Goal: Transaction & Acquisition: Purchase product/service

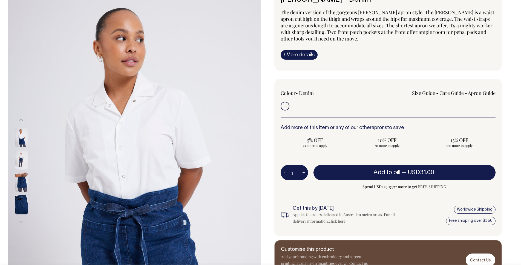
click at [20, 141] on img at bounding box center [21, 137] width 12 height 19
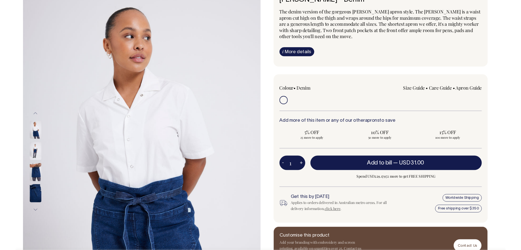
scroll to position [55, 0]
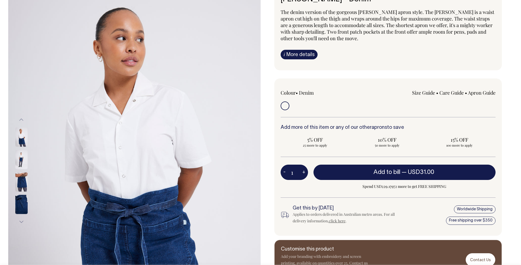
click at [19, 136] on img at bounding box center [21, 137] width 12 height 19
click at [19, 209] on img at bounding box center [21, 204] width 12 height 19
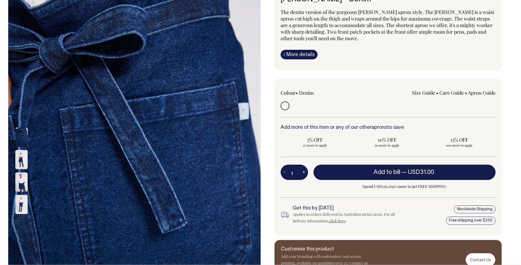
click at [19, 159] on img at bounding box center [21, 159] width 12 height 19
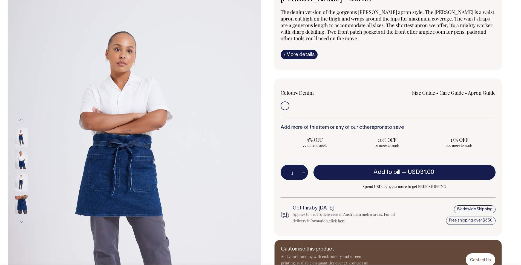
click at [21, 156] on img at bounding box center [21, 159] width 12 height 19
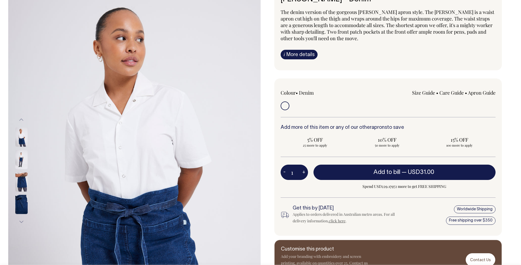
click at [19, 138] on img at bounding box center [21, 137] width 12 height 19
click at [19, 189] on img at bounding box center [21, 182] width 12 height 19
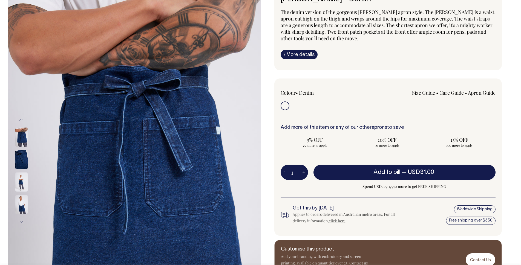
click at [22, 199] on img at bounding box center [21, 204] width 12 height 19
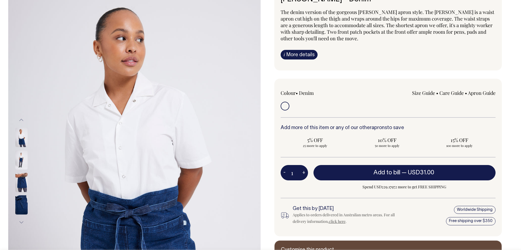
click at [20, 138] on img at bounding box center [21, 137] width 12 height 19
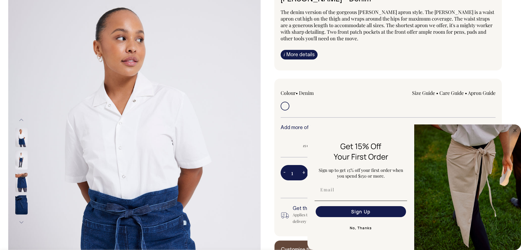
click at [19, 120] on button "Previous" at bounding box center [21, 120] width 8 height 12
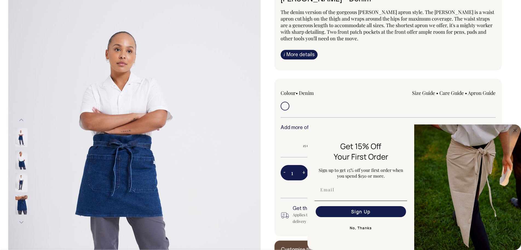
click at [20, 119] on button "Previous" at bounding box center [21, 120] width 8 height 12
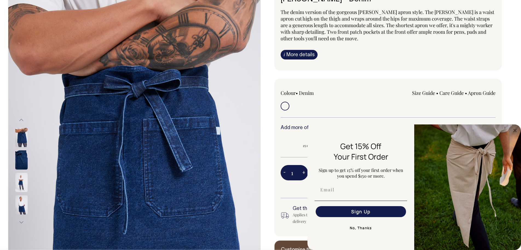
click at [20, 119] on button "Previous" at bounding box center [21, 120] width 8 height 12
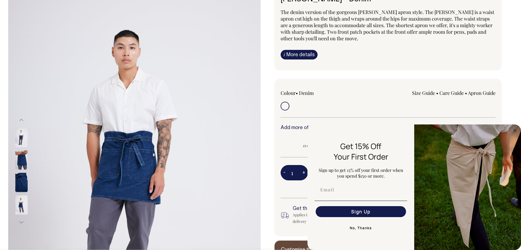
click at [23, 182] on img at bounding box center [21, 182] width 12 height 19
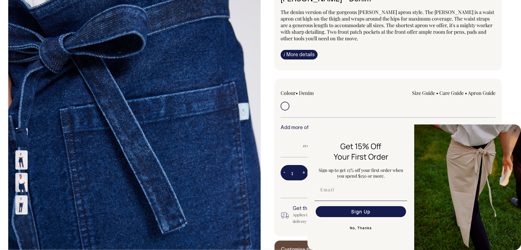
click at [21, 160] on img at bounding box center [21, 159] width 12 height 19
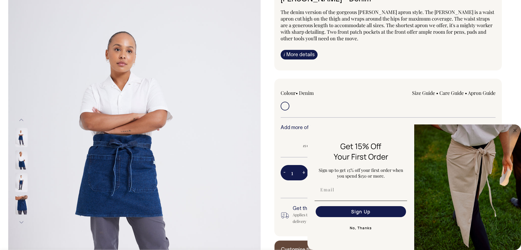
click at [21, 178] on div at bounding box center [28, 193] width 27 height 314
click at [21, 121] on button "Previous" at bounding box center [21, 120] width 8 height 12
click at [21, 120] on button "Previous" at bounding box center [21, 120] width 8 height 12
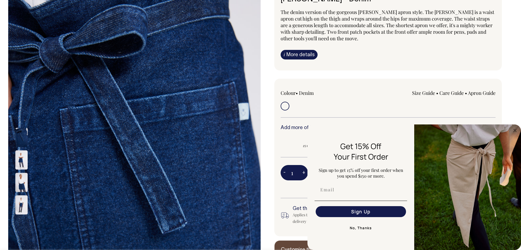
click at [21, 120] on button "Previous" at bounding box center [21, 120] width 8 height 12
click at [20, 142] on img at bounding box center [21, 137] width 12 height 19
click at [22, 155] on img at bounding box center [21, 159] width 12 height 19
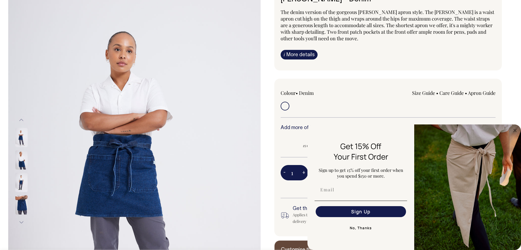
click at [21, 184] on div at bounding box center [28, 193] width 27 height 314
click at [21, 180] on img at bounding box center [21, 182] width 12 height 19
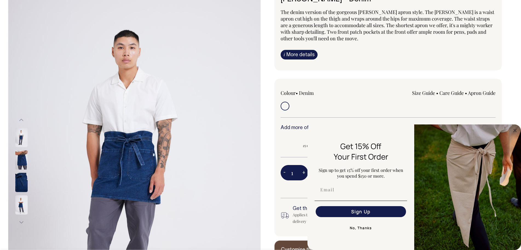
click at [22, 137] on img at bounding box center [21, 137] width 12 height 19
click at [23, 190] on img at bounding box center [21, 182] width 12 height 19
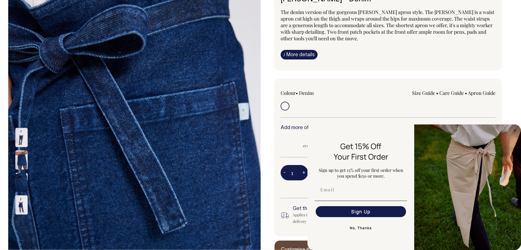
click at [23, 205] on img at bounding box center [21, 204] width 12 height 19
click at [23, 187] on img at bounding box center [21, 182] width 12 height 19
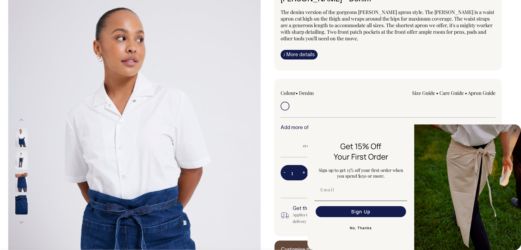
click at [21, 218] on button "Next" at bounding box center [21, 222] width 8 height 12
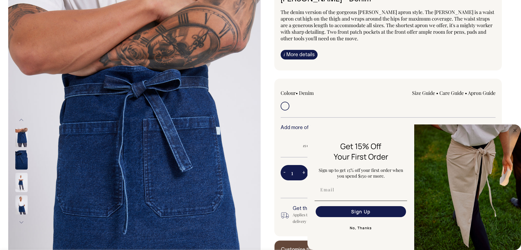
click at [21, 221] on button "Next" at bounding box center [21, 222] width 8 height 12
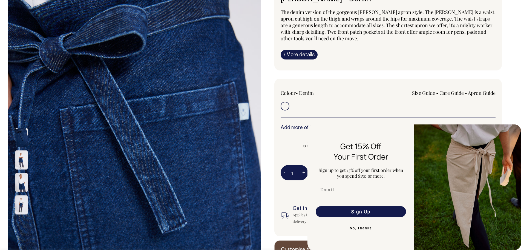
click at [21, 219] on button "Next" at bounding box center [21, 222] width 8 height 12
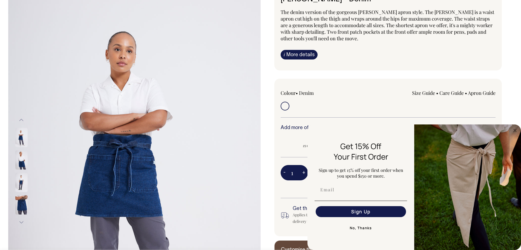
click at [21, 219] on button "Next" at bounding box center [21, 222] width 8 height 12
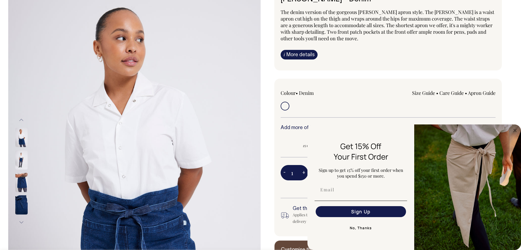
click at [21, 219] on button "Next" at bounding box center [21, 222] width 8 height 12
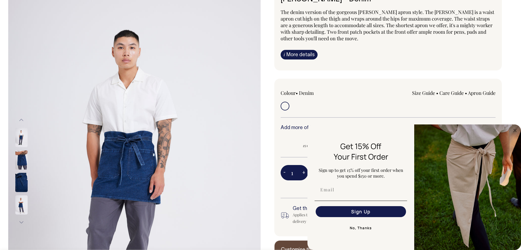
click at [21, 219] on button "Next" at bounding box center [21, 222] width 8 height 12
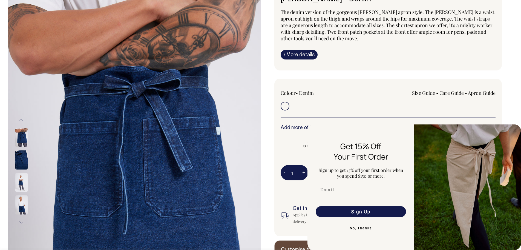
click at [268, 171] on div "[PERSON_NAME] - Denim The denim version of the gorgeous [PERSON_NAME] apron sty…" at bounding box center [387, 132] width 252 height 296
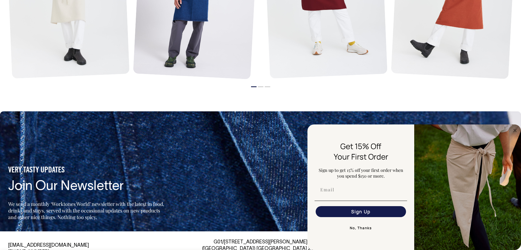
scroll to position [799, 0]
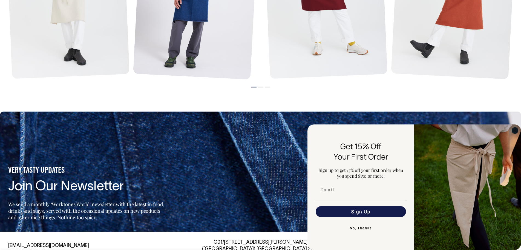
click at [515, 130] on icon "Close dialog" at bounding box center [514, 130] width 3 height 3
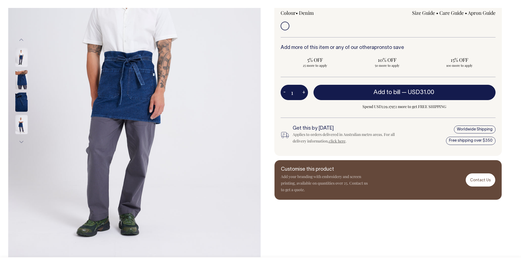
scroll to position [142, 0]
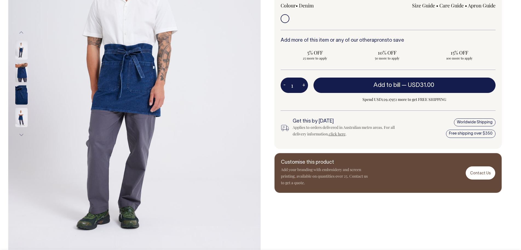
click at [19, 131] on button "Next" at bounding box center [21, 135] width 8 height 12
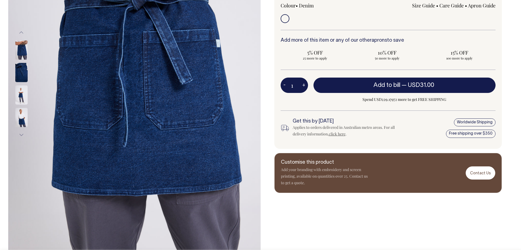
click at [19, 134] on button "Next" at bounding box center [21, 135] width 8 height 12
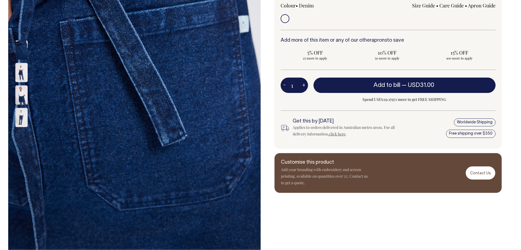
click at [21, 133] on button "Next" at bounding box center [21, 135] width 8 height 12
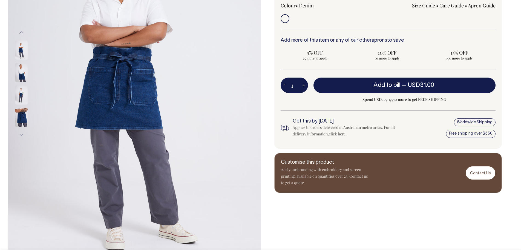
click at [21, 133] on button "Next" at bounding box center [21, 135] width 8 height 12
click at [22, 134] on button "Next" at bounding box center [21, 135] width 8 height 12
click at [22, 32] on button "Previous" at bounding box center [21, 33] width 8 height 12
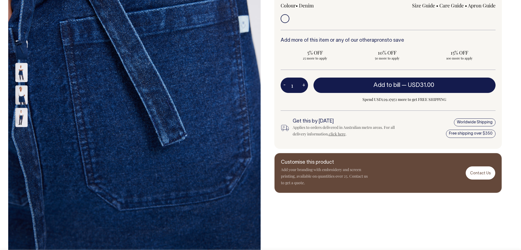
click at [22, 131] on button "Next" at bounding box center [21, 135] width 8 height 12
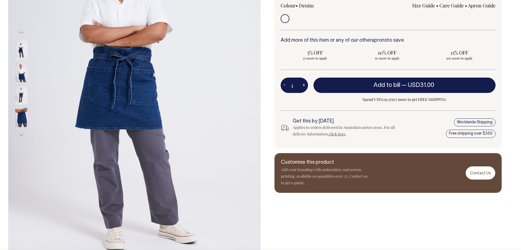
click at [22, 131] on button "Next" at bounding box center [21, 135] width 8 height 12
click at [22, 132] on button "Next" at bounding box center [21, 135] width 8 height 12
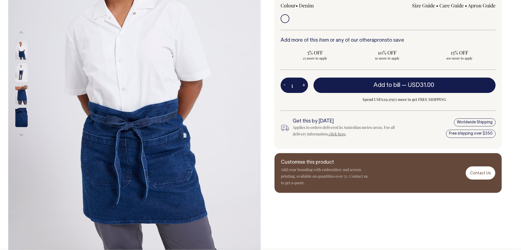
click at [21, 133] on button "Next" at bounding box center [21, 135] width 8 height 12
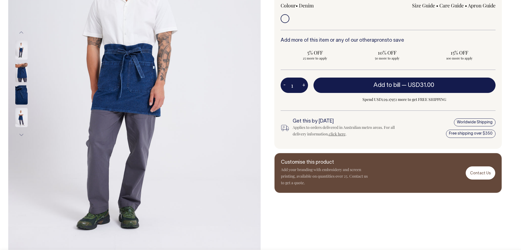
click at [21, 133] on button "Next" at bounding box center [21, 135] width 8 height 12
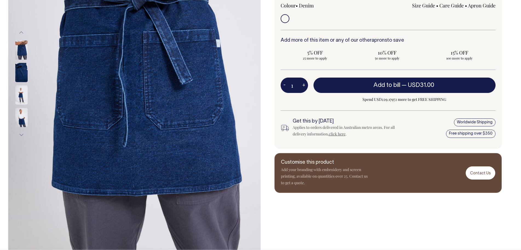
click at [21, 133] on button "Next" at bounding box center [21, 135] width 8 height 12
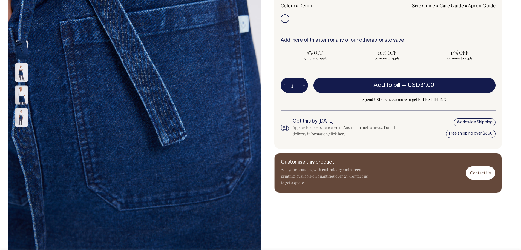
click at [21, 133] on button "Next" at bounding box center [21, 135] width 8 height 12
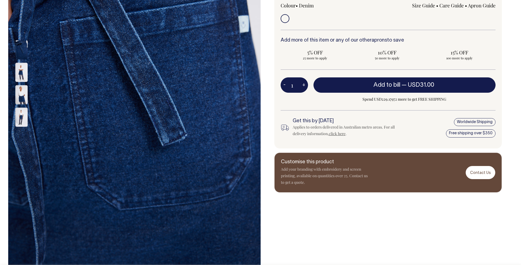
click at [359, 222] on div "[PERSON_NAME] - Denim The denim version of the gorgeous [PERSON_NAME] apron sty…" at bounding box center [387, 83] width 252 height 379
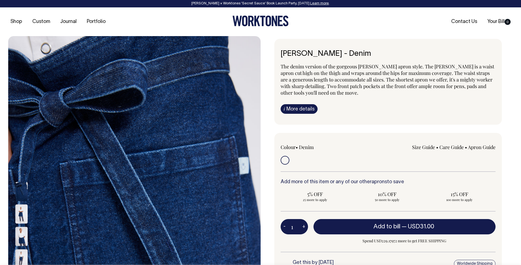
scroll to position [0, 0]
